Goal: Check status: Check status

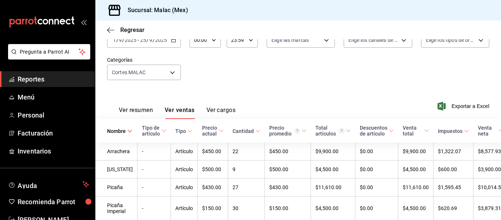
scroll to position [141, 0]
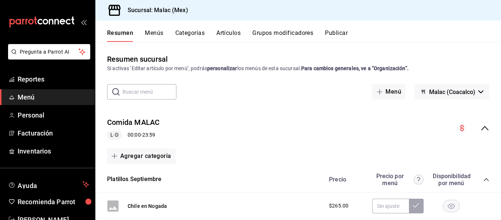
drag, startPoint x: 309, startPoint y: 86, endPoint x: 367, endPoint y: 98, distance: 59.1
drag, startPoint x: 367, startPoint y: 98, endPoint x: 397, endPoint y: 46, distance: 60.2
click at [398, 46] on div "Resumen sucursal Si activas ‘Editar artículo por menú’, podrás personalizar los…" at bounding box center [298, 131] width 406 height 178
click at [123, 37] on button "Resumen" at bounding box center [120, 35] width 26 height 12
click at [24, 73] on link "Reportes" at bounding box center [47, 79] width 95 height 16
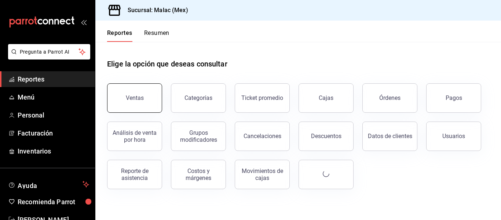
click at [119, 94] on button "Ventas" at bounding box center [134, 97] width 55 height 29
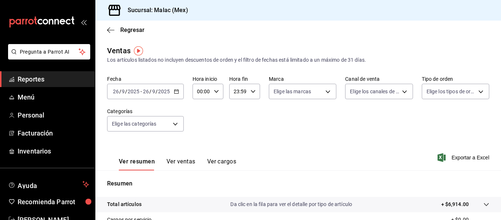
click at [15, 76] on link "Reportes" at bounding box center [47, 79] width 95 height 16
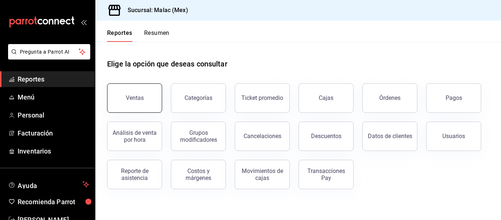
click at [124, 99] on button "Ventas" at bounding box center [134, 97] width 55 height 29
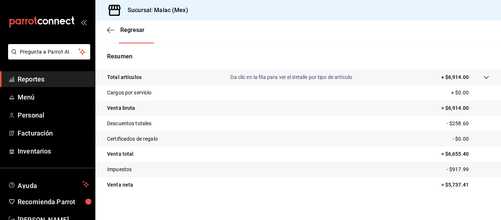
scroll to position [132, 0]
